Goal: Transaction & Acquisition: Purchase product/service

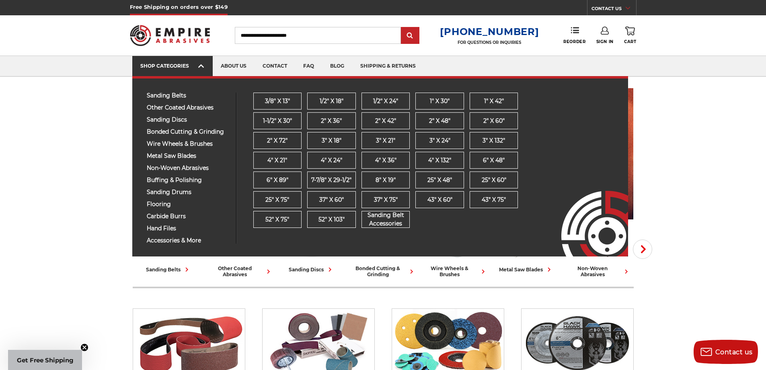
click at [206, 68] on link "SHOP CATEGORIES" at bounding box center [172, 66] width 80 height 21
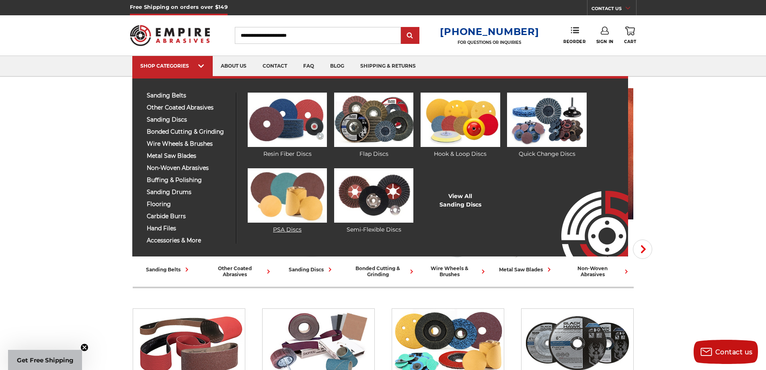
click at [293, 198] on img at bounding box center [287, 195] width 79 height 54
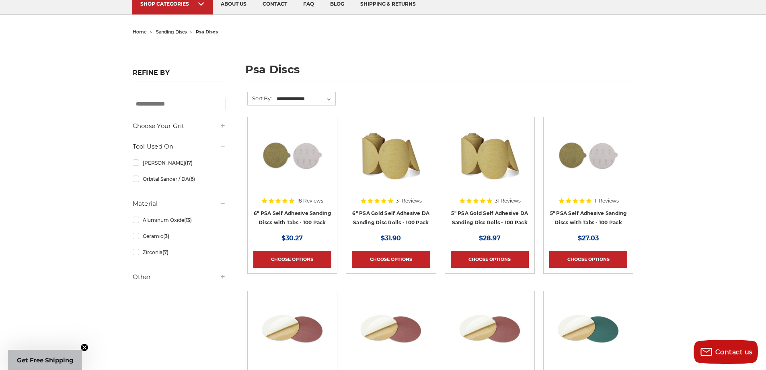
scroll to position [121, 0]
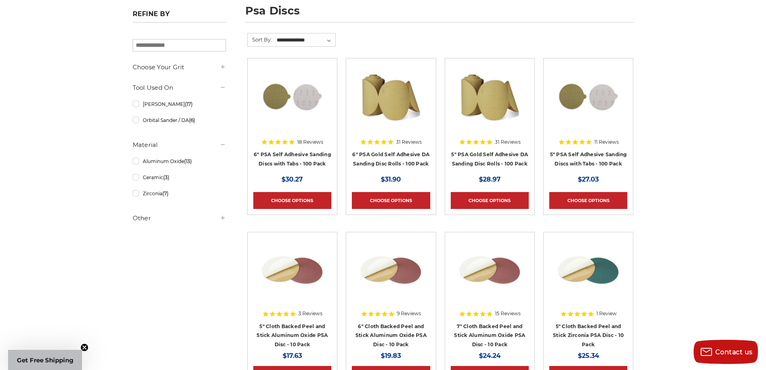
click at [221, 217] on icon at bounding box center [223, 217] width 6 height 6
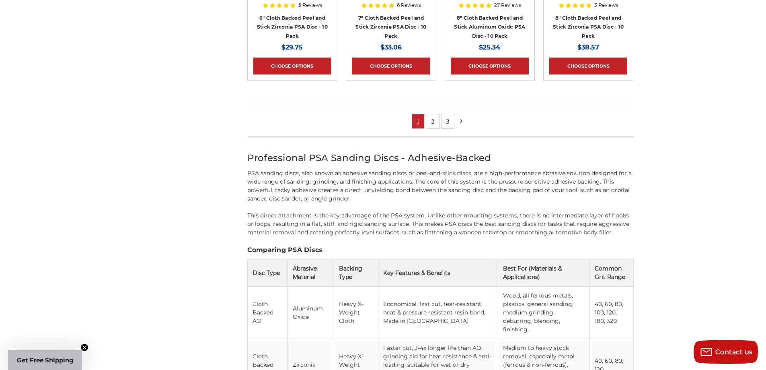
scroll to position [603, 0]
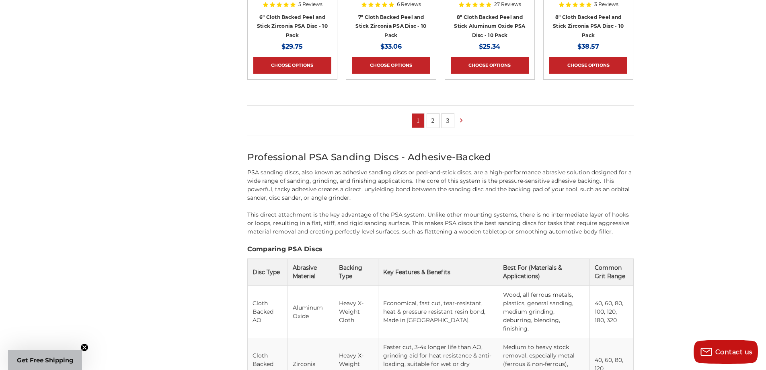
click at [447, 118] on link "3" at bounding box center [448, 120] width 12 height 14
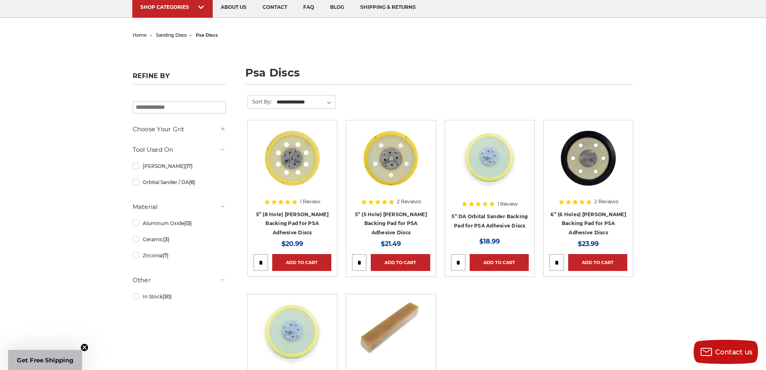
scroll to position [161, 0]
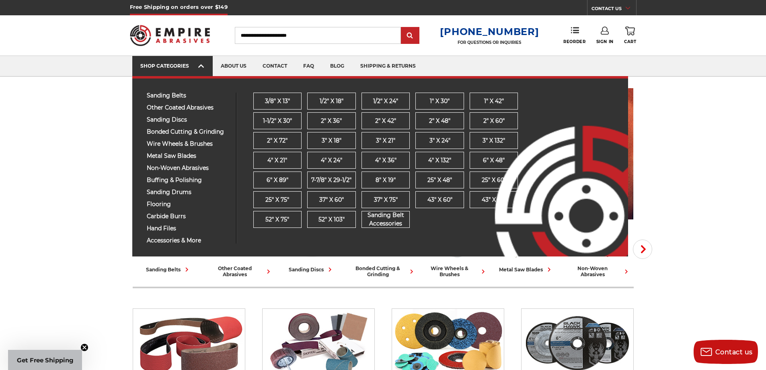
click at [198, 67] on icon at bounding box center [201, 66] width 6 height 9
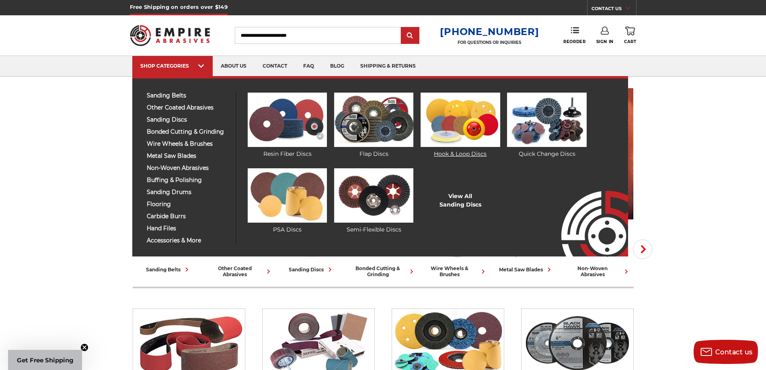
click at [458, 122] on img at bounding box center [460, 119] width 79 height 54
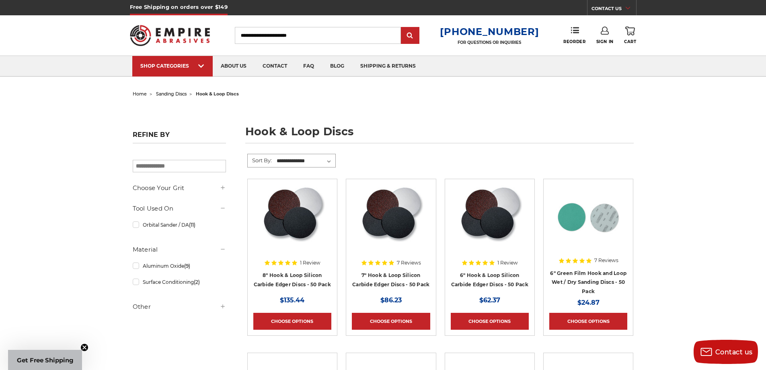
click at [326, 157] on select "**********" at bounding box center [305, 161] width 60 height 12
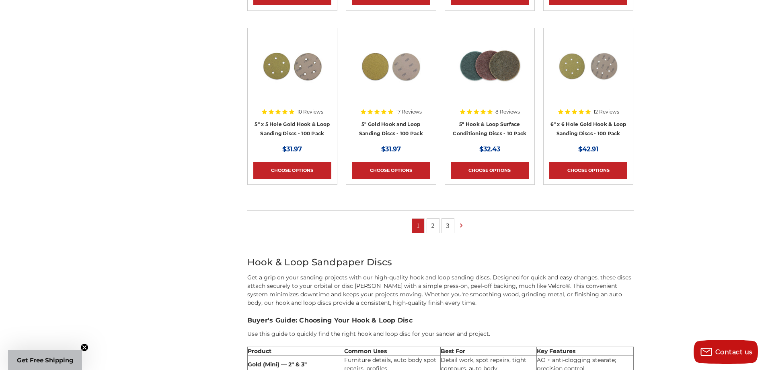
scroll to position [523, 0]
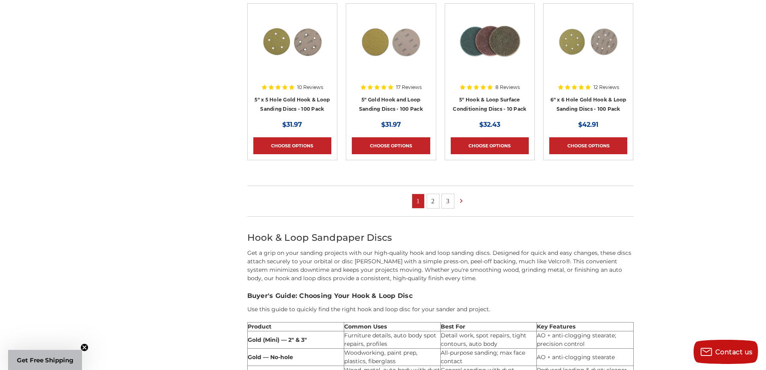
click at [429, 201] on link "2" at bounding box center [433, 201] width 12 height 14
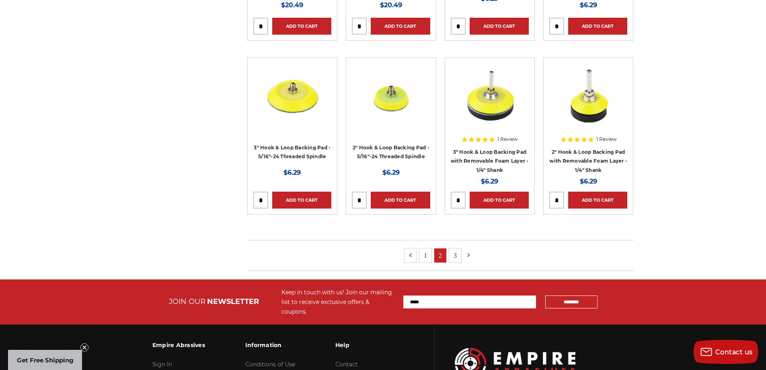
scroll to position [482, 0]
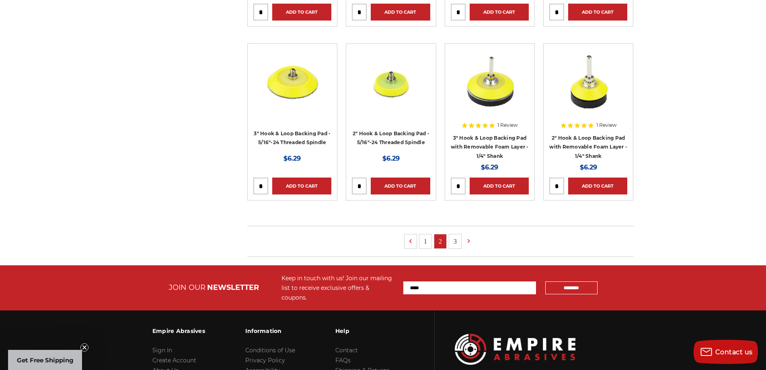
click at [454, 239] on link "3" at bounding box center [455, 241] width 12 height 14
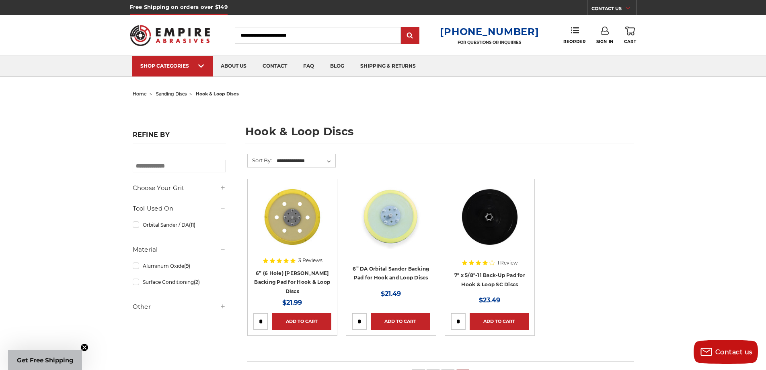
scroll to position [210, 0]
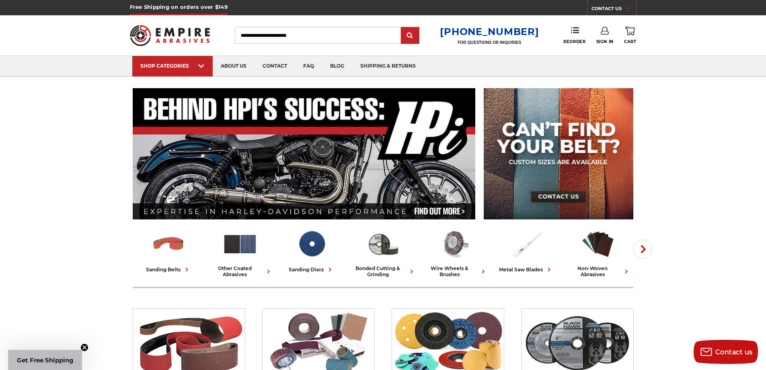
click at [318, 39] on input "Search" at bounding box center [318, 35] width 166 height 17
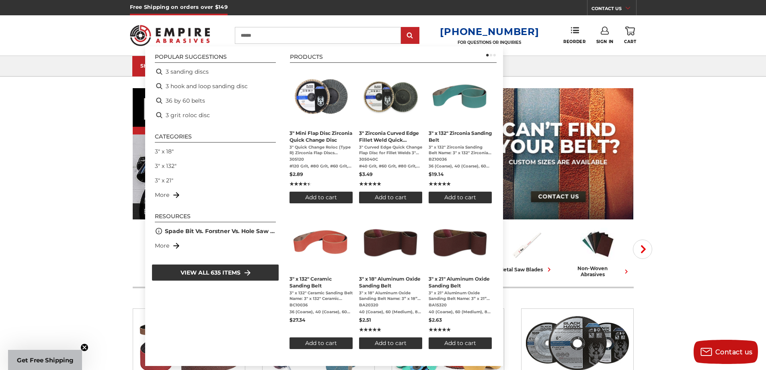
type input "*******"
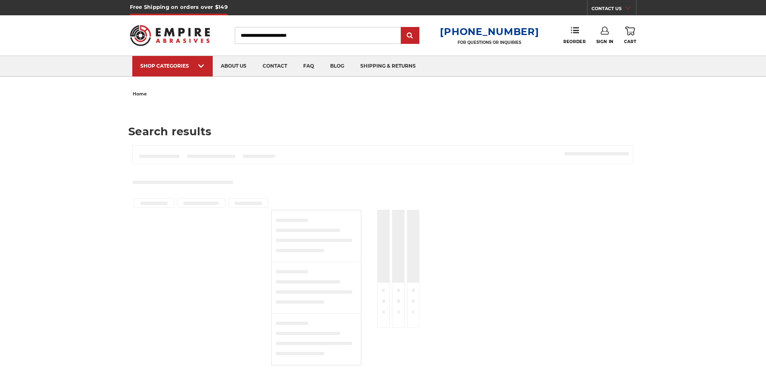
type input "*******"
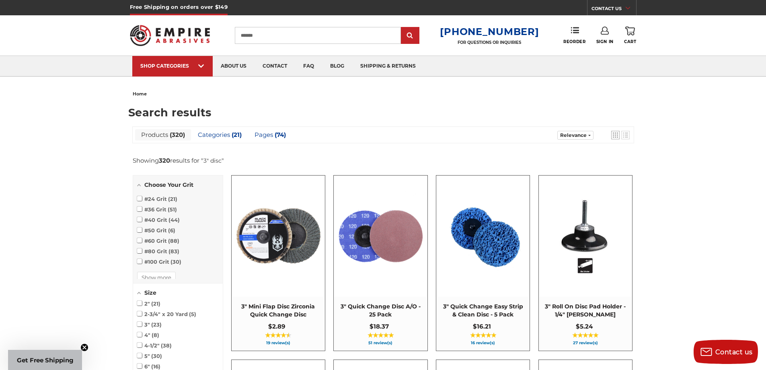
scroll to position [36, 0]
click at [158, 269] on ul "#12 Grit 4 #16 Grit 10 #20 Grit 10 #24 Grit 21 #36 Grit 51 #40 Grit 44 #50 Grit…" at bounding box center [178, 235] width 90 height 86
click at [140, 231] on span at bounding box center [139, 229] width 5 height 5
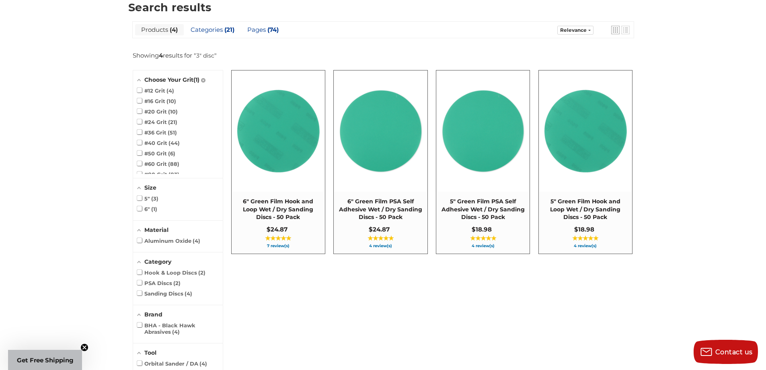
scroll to position [107, 0]
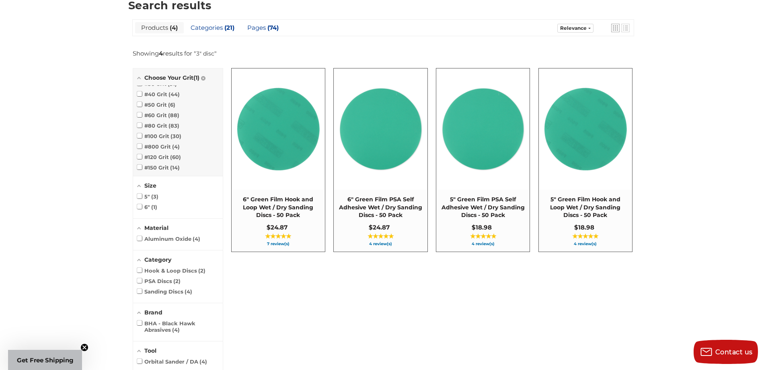
click at [168, 163] on ul "#12 Grit 4 #16 Grit 10 #20 Grit 10 #24 Grit 21 #36 Grit 51 #40 Grit 44 #50 Grit…" at bounding box center [178, 128] width 90 height 86
click at [140, 97] on span at bounding box center [139, 98] width 5 height 5
click at [162, 164] on ul "#12 Grit 4 #16 Grit 10 #20 Grit 10 #24 Grit 21 #36 Grit 51 #40 Grit 44 #50 Grit…" at bounding box center [178, 128] width 90 height 86
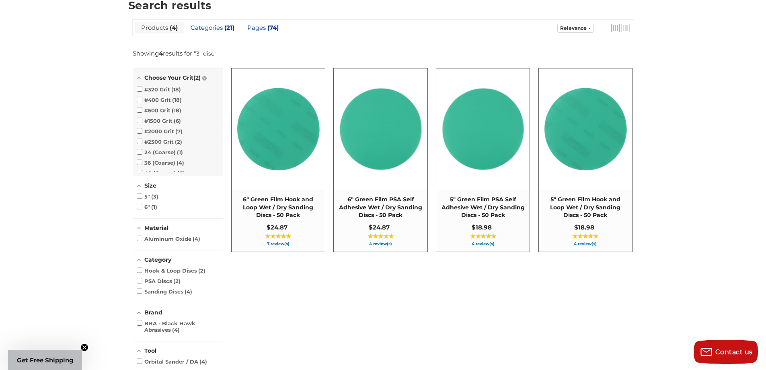
scroll to position [179, 0]
click at [138, 138] on span at bounding box center [139, 138] width 5 height 5
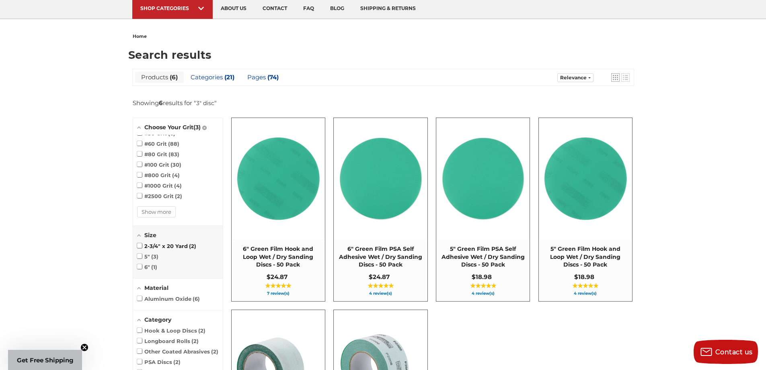
scroll to position [27, 0]
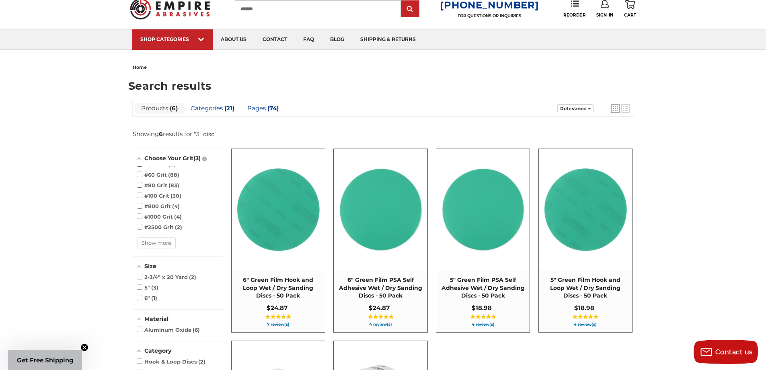
click at [167, 109] on link "Products 6" at bounding box center [159, 108] width 49 height 11
click at [150, 241] on ul "#12 Grit 4 #16 Grit 10 #20 Grit 10 #24 Grit 21 #36 Grit 51 #40 Grit 44 #50 Grit…" at bounding box center [178, 209] width 90 height 86
click at [207, 158] on icon "Reset: Choose Your Grit" at bounding box center [204, 158] width 4 height 4
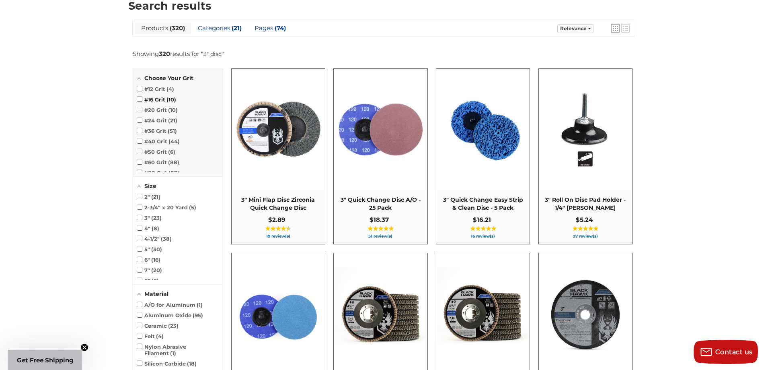
scroll to position [107, 0]
click at [140, 218] on span at bounding box center [139, 216] width 5 height 5
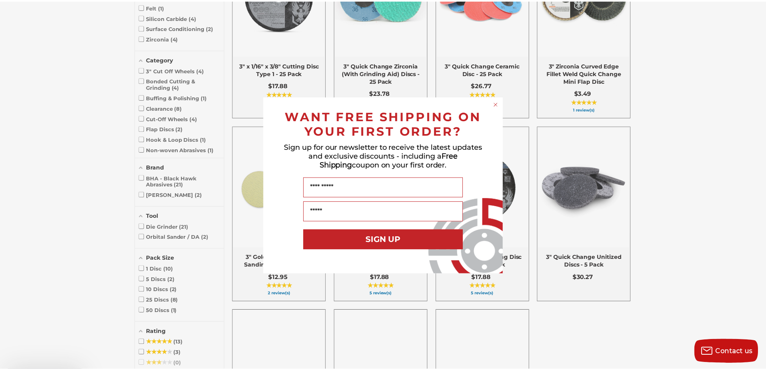
scroll to position [429, 0]
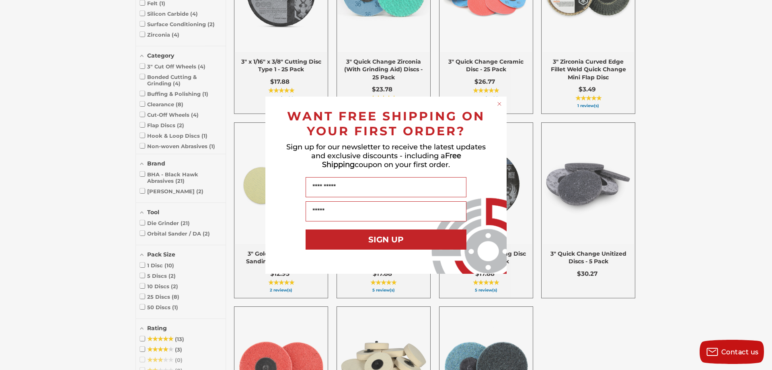
click at [501, 103] on icon "Close dialog" at bounding box center [499, 104] width 8 height 8
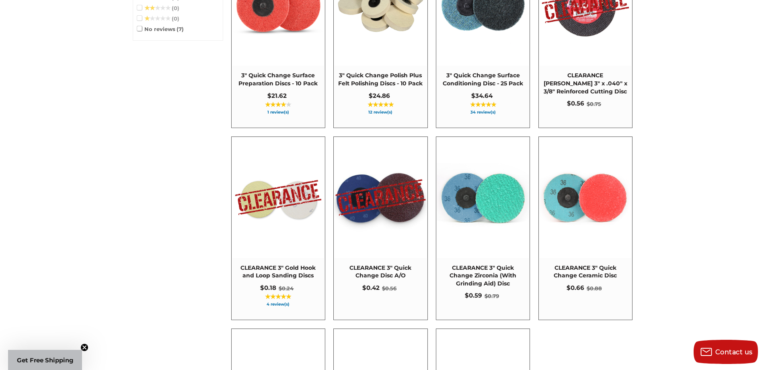
scroll to position [831, 0]
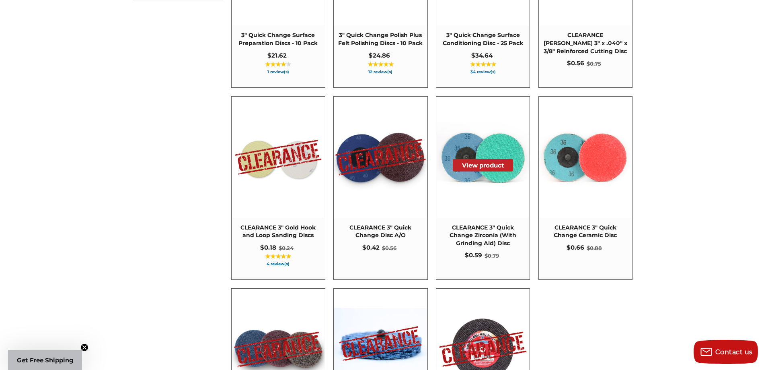
click at [491, 142] on img at bounding box center [483, 157] width 92 height 92
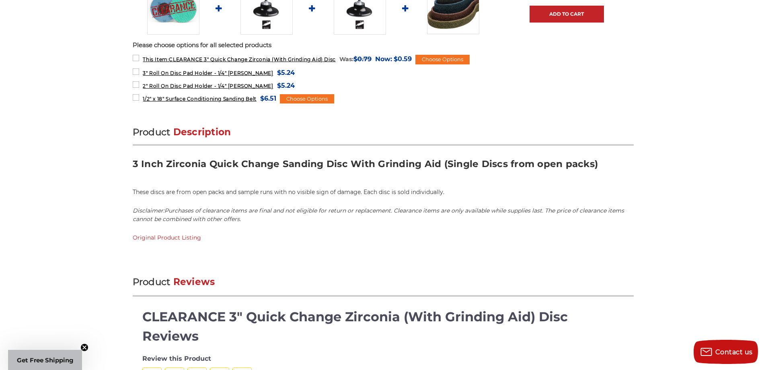
scroll to position [201, 0]
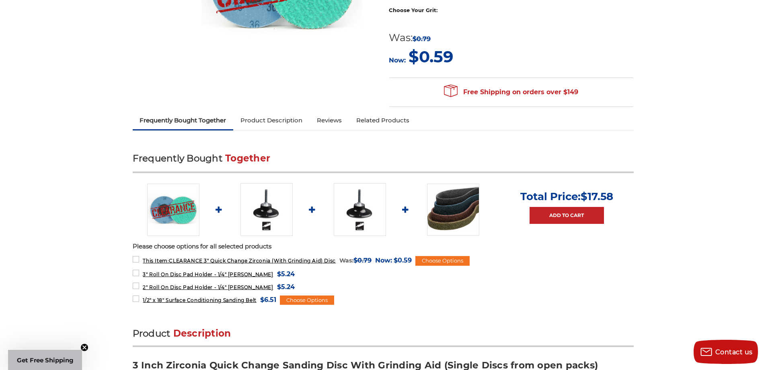
click at [297, 124] on link "Product Description" at bounding box center [271, 120] width 76 height 18
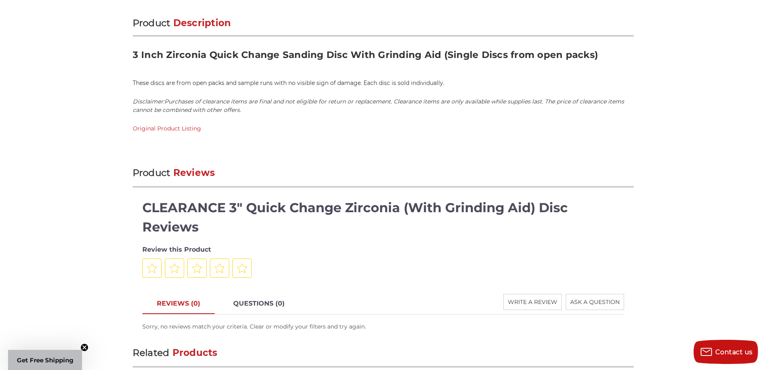
scroll to position [519, 0]
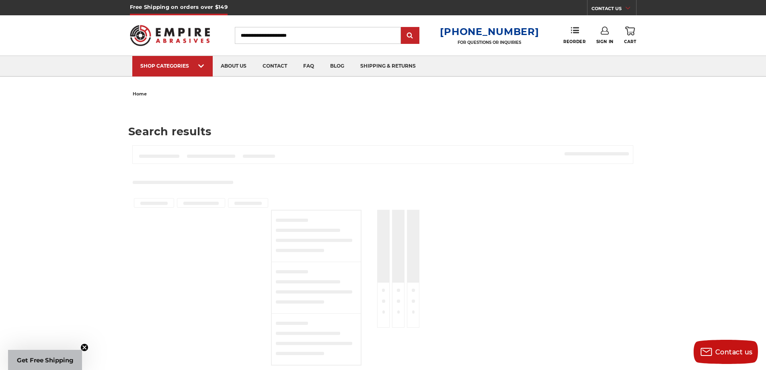
type input "*******"
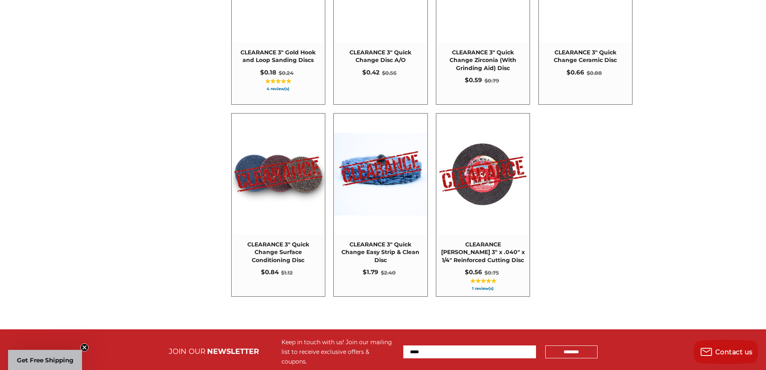
scroll to position [992, 0]
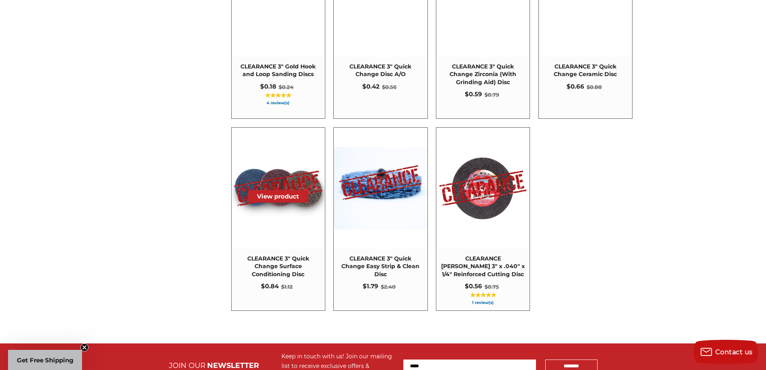
click at [278, 196] on button "View product" at bounding box center [278, 196] width 60 height 12
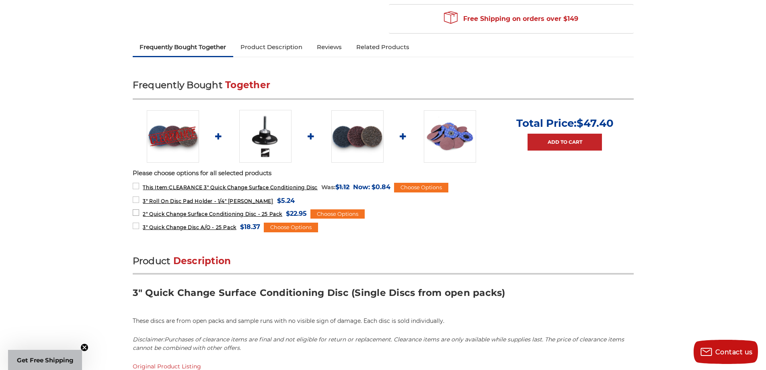
scroll to position [281, 0]
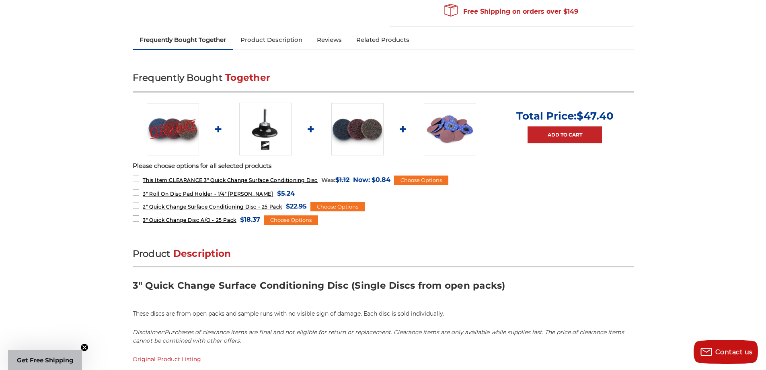
click at [189, 220] on span "3" Quick Change Disc A/O - 25 Pack" at bounding box center [189, 220] width 93 height 6
click at [138, 203] on label "2" Quick Change Surface Conditioning Disc - 25 Pack MSRP: Was: Now: $22.95 (You…" at bounding box center [220, 206] width 175 height 11
click at [138, 194] on label "3" Roll On Disc Pad Holder - 1/4" Shank MSRP: Was: Now: $5.24 (You save )" at bounding box center [214, 193] width 162 height 11
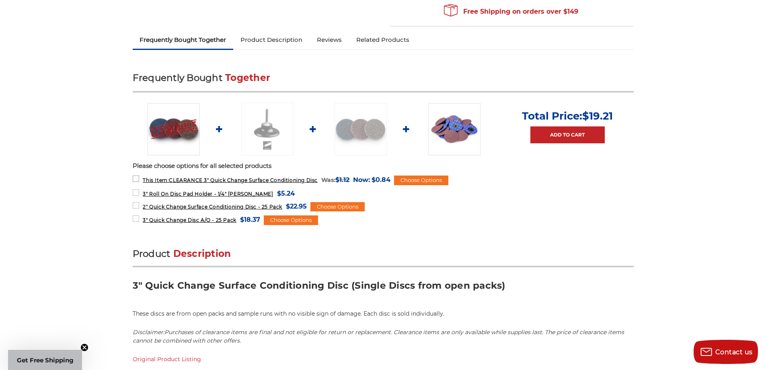
click at [136, 178] on label "This Item: CLEARANCE 3" Quick Change Surface Conditioning Disc MSRP: Was: $1.12…" at bounding box center [262, 179] width 258 height 11
click at [296, 221] on div "Choose Options" at bounding box center [291, 220] width 54 height 10
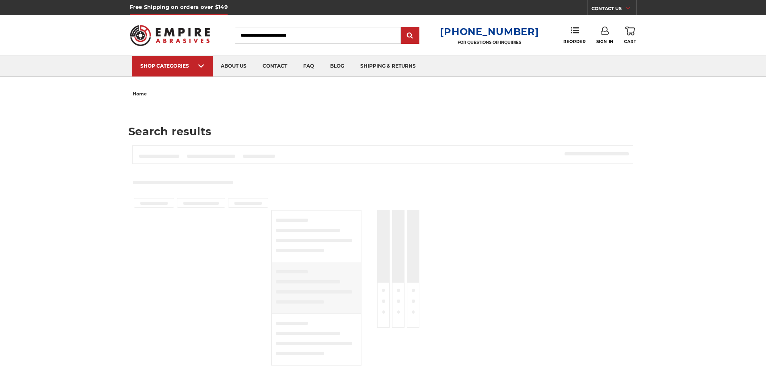
type input "*******"
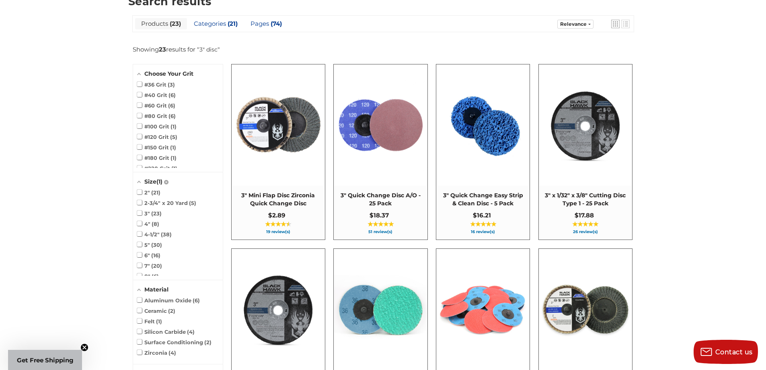
scroll to position [187, 0]
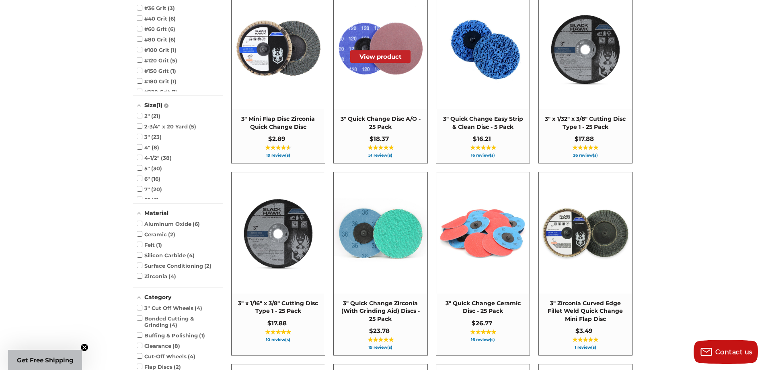
click at [391, 72] on img at bounding box center [380, 48] width 92 height 92
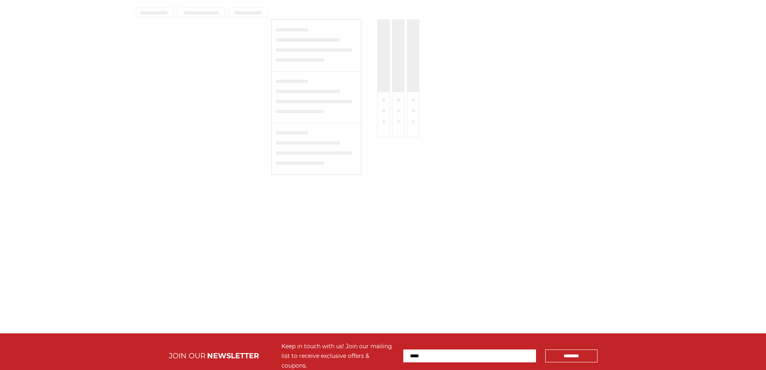
type input "*******"
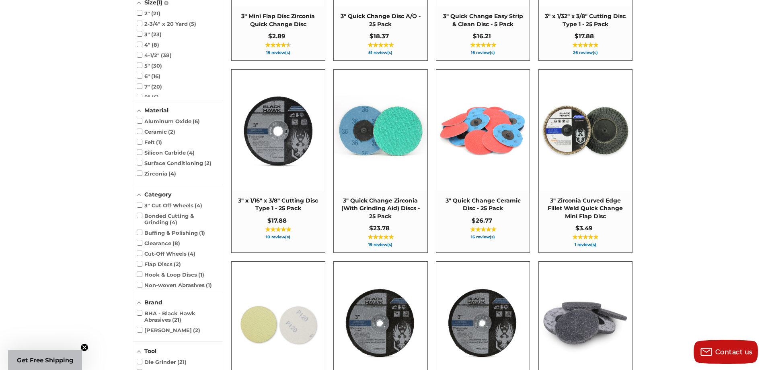
scroll to position [308, 0]
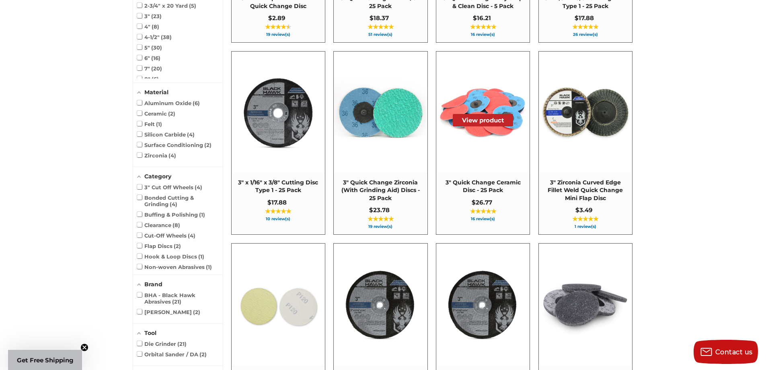
click at [492, 184] on span "3" Quick Change Ceramic Disc - 25 Pack" at bounding box center [482, 187] width 85 height 16
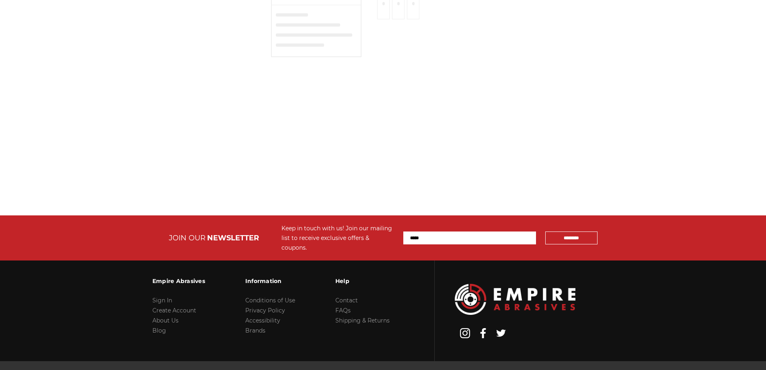
type input "*******"
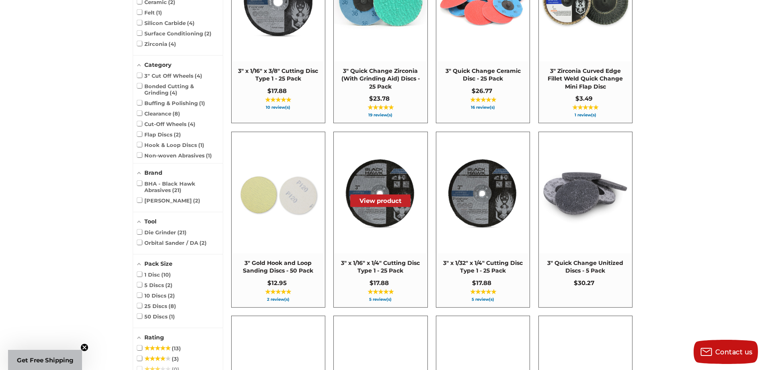
scroll to position [429, 0]
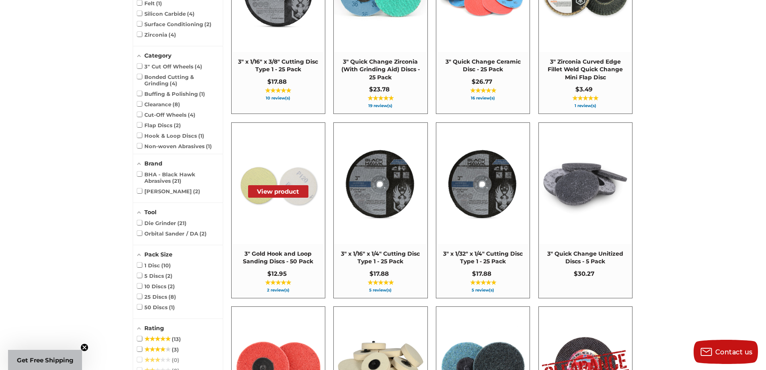
click at [285, 194] on button "View product" at bounding box center [278, 191] width 60 height 12
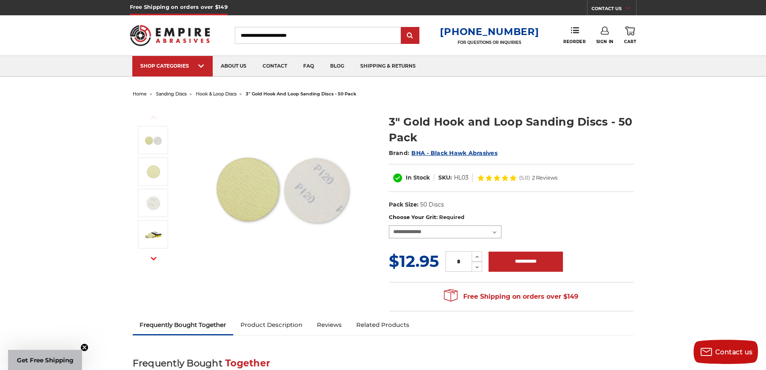
click at [432, 234] on select "**********" at bounding box center [445, 231] width 113 height 13
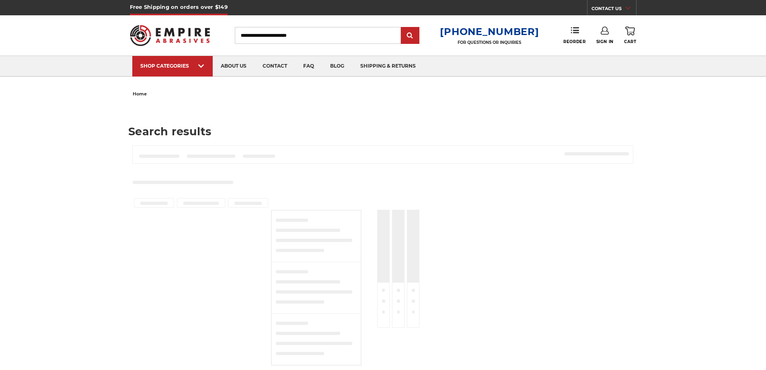
type input "*******"
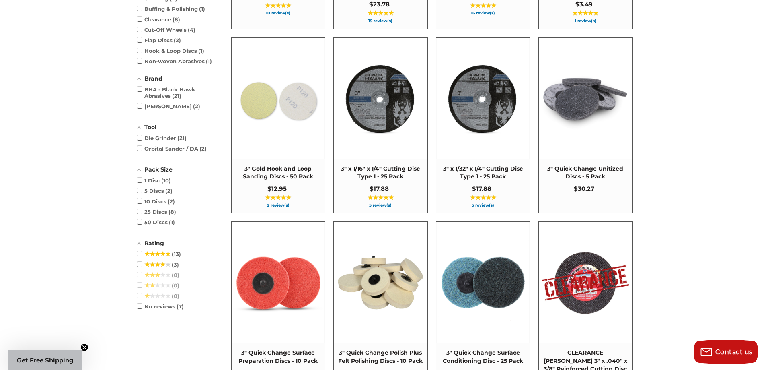
scroll to position [509, 0]
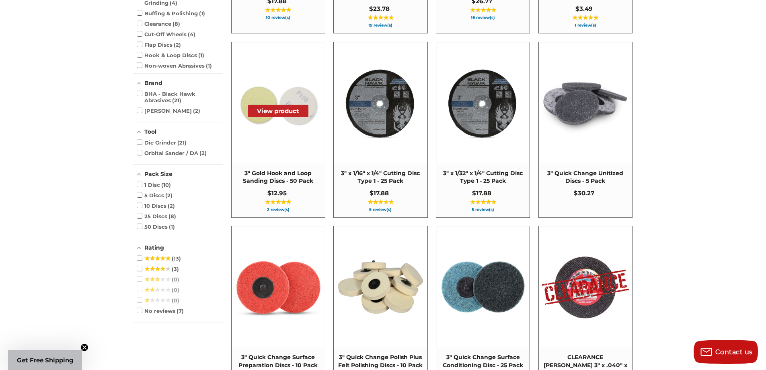
click at [286, 142] on img at bounding box center [278, 103] width 92 height 92
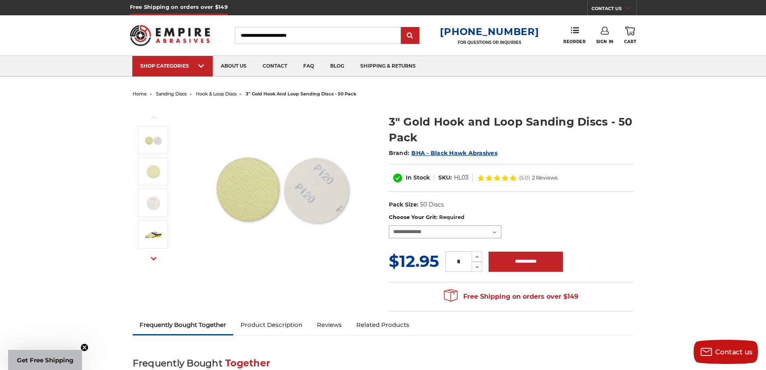
click at [439, 229] on select "**********" at bounding box center [445, 231] width 113 height 13
click at [638, 121] on section "3" Gold Hook and Loop Sanding Discs - 50 Pack Brand: BHA - Black Hawk Abrasives…" at bounding box center [511, 159] width 256 height 108
